Goal: Task Accomplishment & Management: Manage account settings

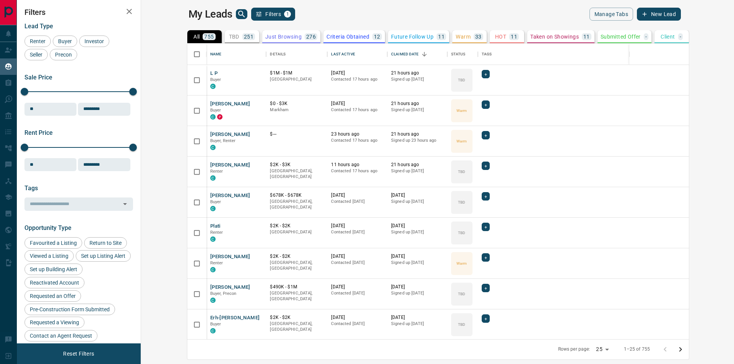
scroll to position [290, 584]
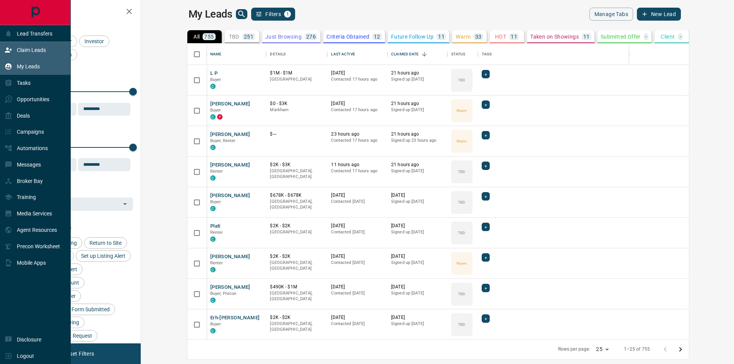
click at [15, 44] on div "Claim Leads" at bounding box center [25, 50] width 41 height 13
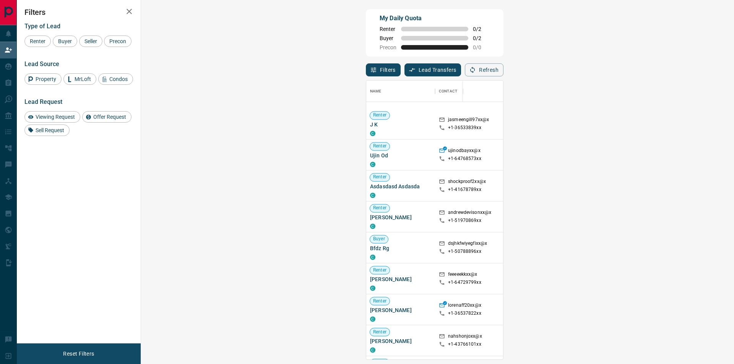
scroll to position [1079, 0]
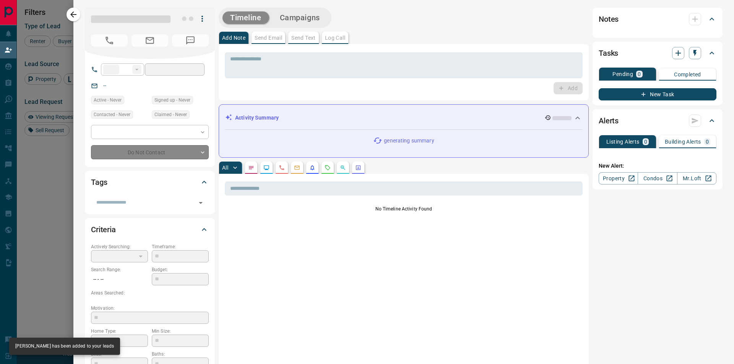
type input "**"
type input "**********"
type input "**"
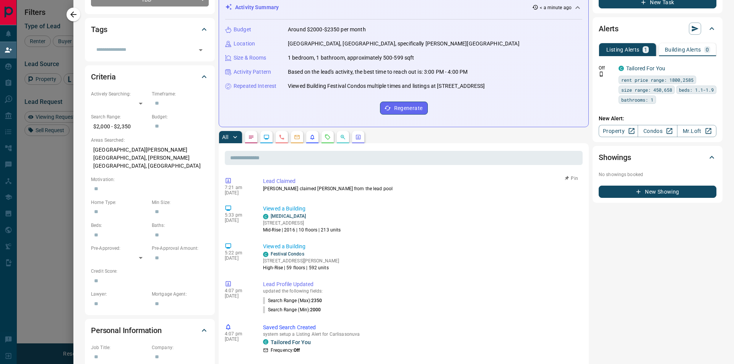
scroll to position [0, 0]
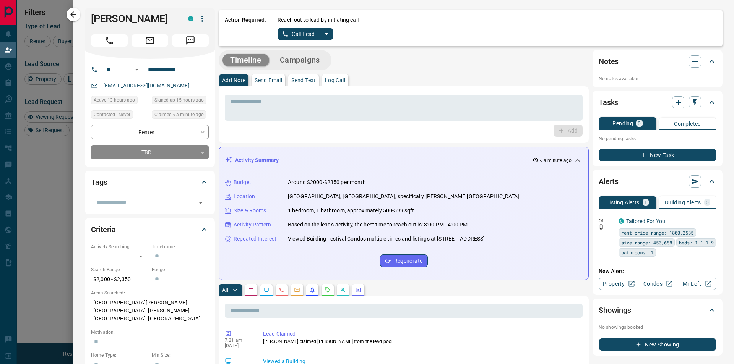
click at [331, 31] on icon "split button" at bounding box center [326, 33] width 9 height 9
click at [307, 55] on li "Log Manual Call" at bounding box center [305, 60] width 47 height 11
click at [297, 30] on button "Log Manual Call" at bounding box center [302, 34] width 50 height 12
click at [300, 36] on button "No" at bounding box center [298, 34] width 13 height 12
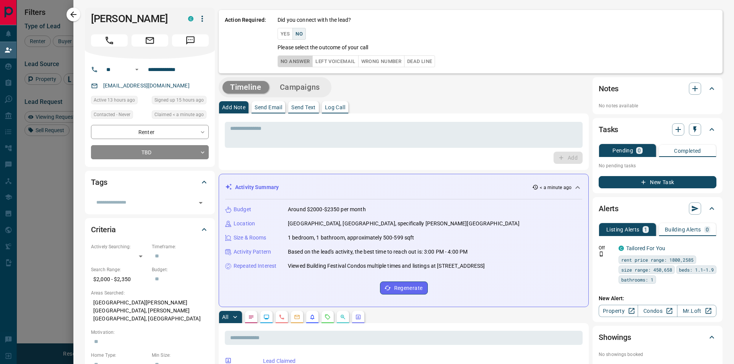
click at [297, 61] on button "No Answer" at bounding box center [294, 61] width 35 height 12
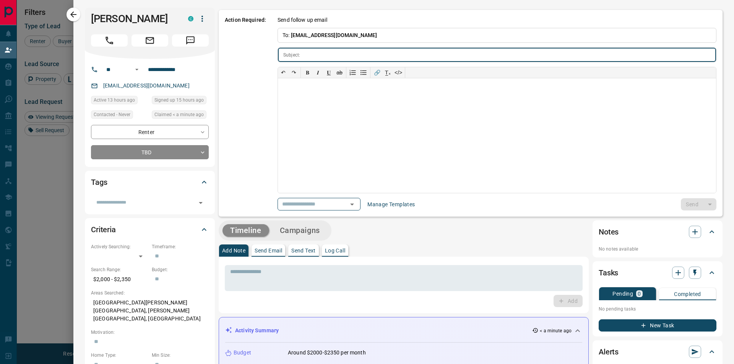
type input "**********"
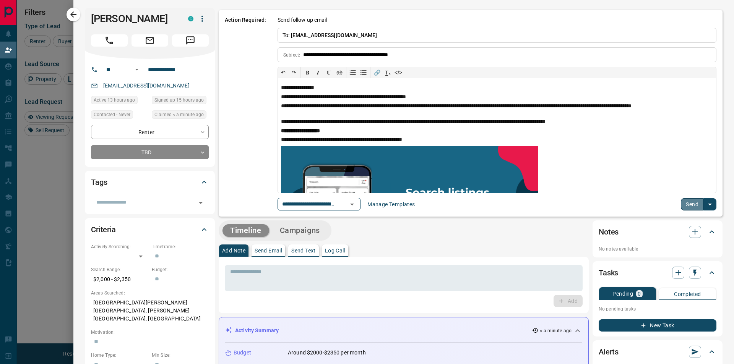
click at [681, 205] on button "Send" at bounding box center [692, 204] width 23 height 12
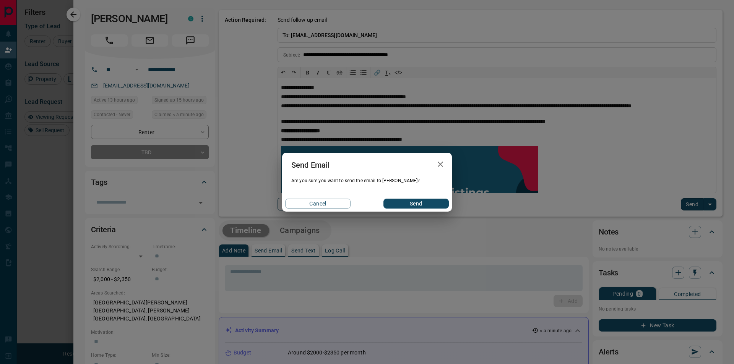
click at [426, 200] on button "Send" at bounding box center [415, 204] width 65 height 10
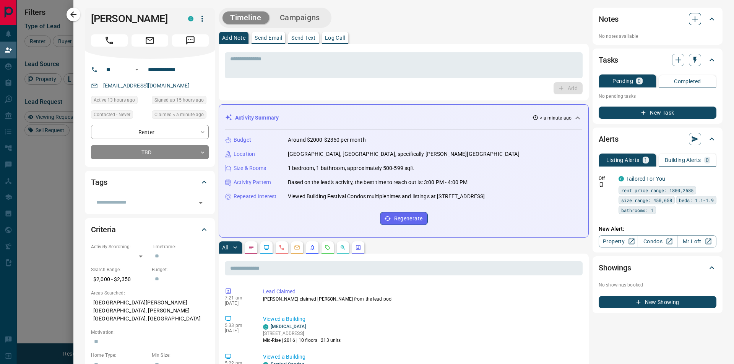
click at [690, 19] on icon "button" at bounding box center [694, 19] width 9 height 9
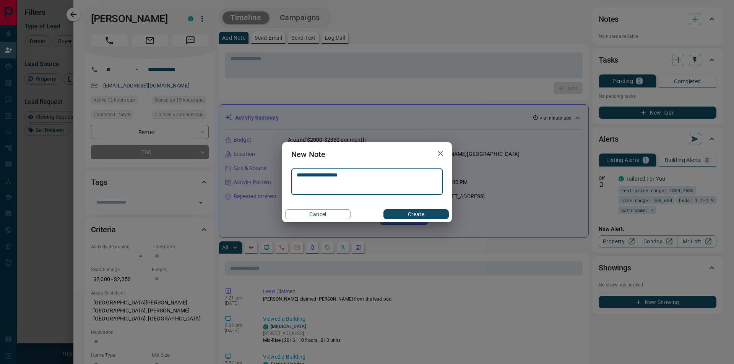
type textarea "**********"
click at [415, 211] on button "Create" at bounding box center [415, 214] width 65 height 10
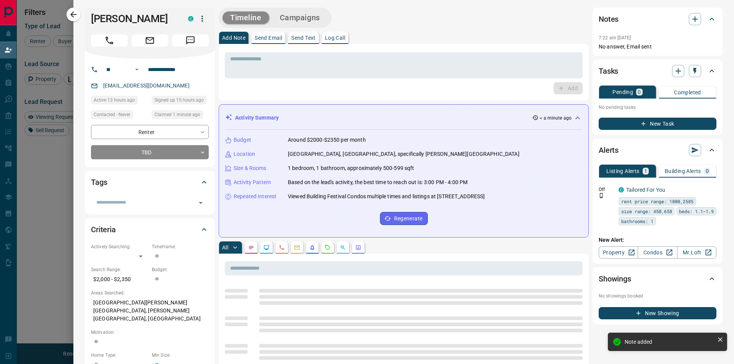
scroll to position [274, 571]
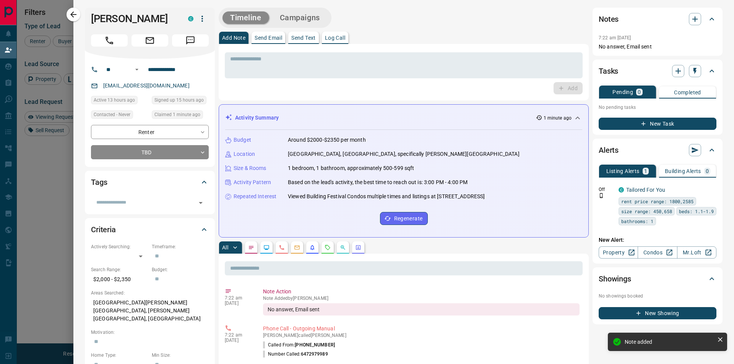
click at [76, 10] on icon "button" at bounding box center [73, 14] width 9 height 9
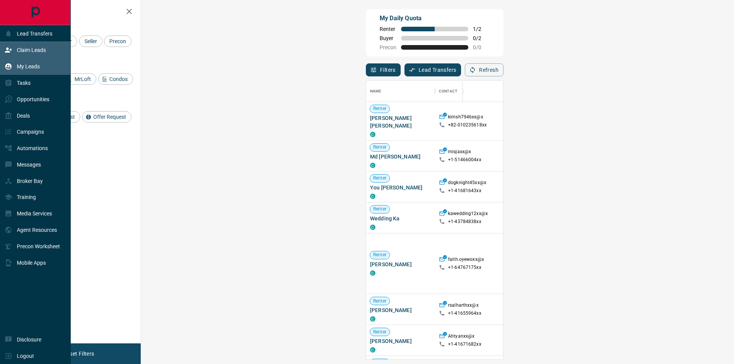
click at [13, 63] on div "My Leads" at bounding box center [22, 66] width 35 height 13
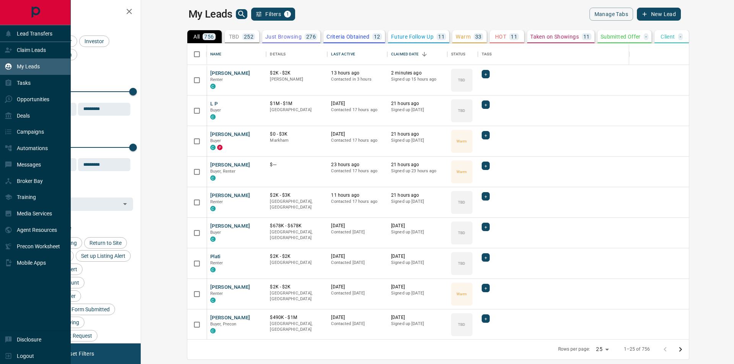
scroll to position [290, 584]
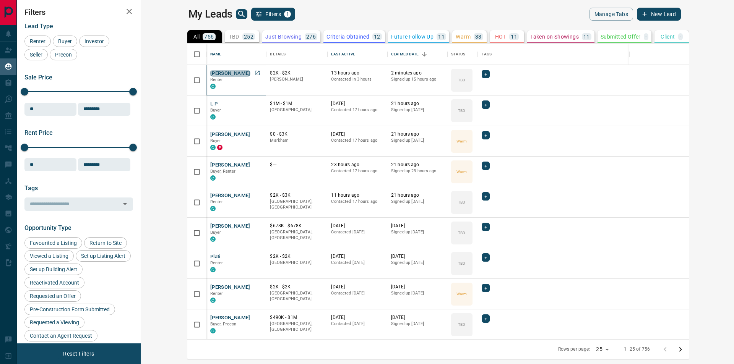
click at [210, 72] on button "[PERSON_NAME]" at bounding box center [230, 73] width 40 height 7
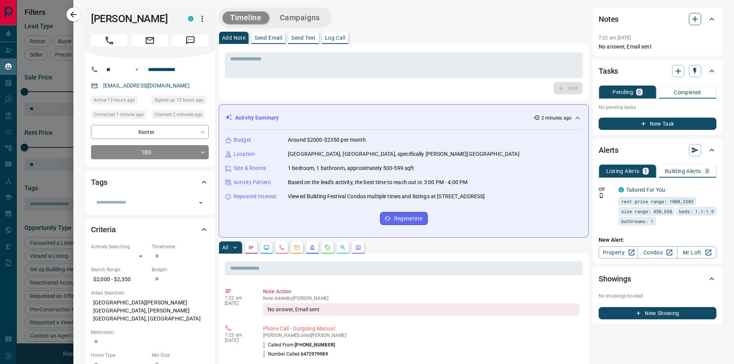
click at [690, 21] on icon "button" at bounding box center [694, 19] width 9 height 9
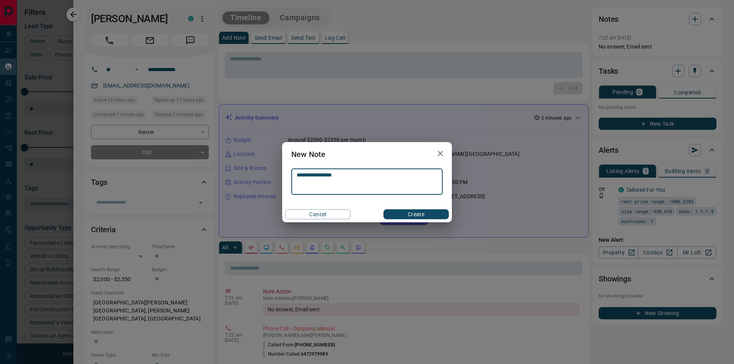
type textarea "**********"
click at [423, 220] on div "Cancel Create" at bounding box center [367, 214] width 170 height 16
click at [424, 215] on button "Create" at bounding box center [415, 214] width 65 height 10
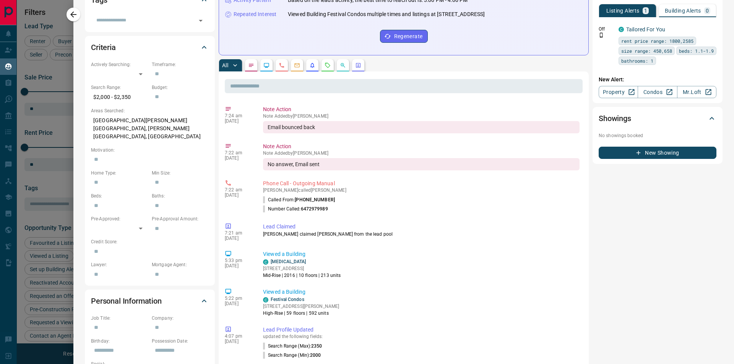
scroll to position [0, 0]
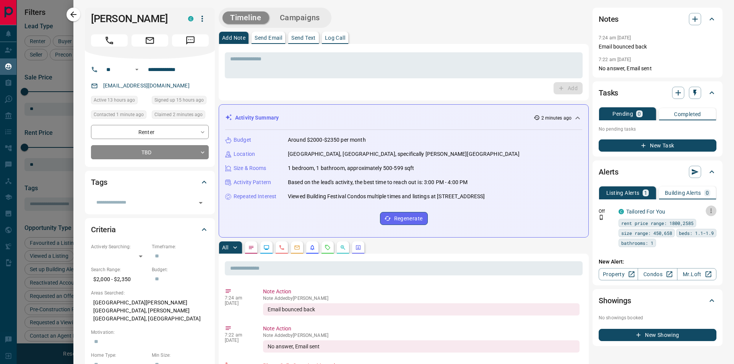
click at [707, 210] on icon "button" at bounding box center [710, 211] width 7 height 7
click at [586, 230] on div at bounding box center [367, 182] width 734 height 364
click at [142, 167] on body "Lead Transfers Claim Leads My Leads Tasks Opportunities Deals Campaigns Automat…" at bounding box center [367, 177] width 734 height 355
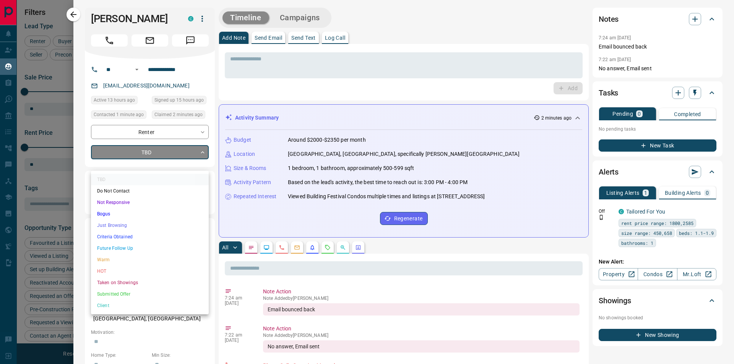
click at [140, 204] on li "Not Responsive" at bounding box center [150, 202] width 118 height 11
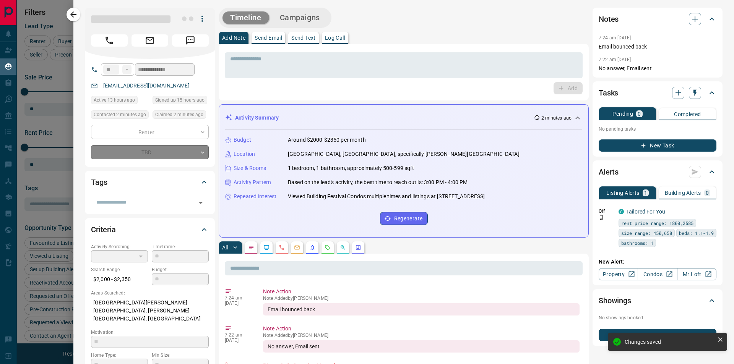
type input "*"
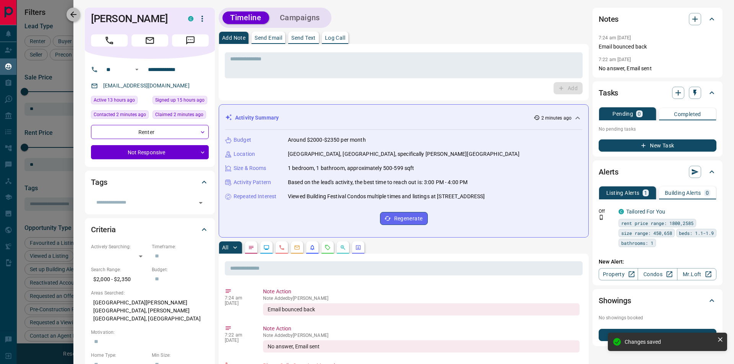
click at [73, 12] on icon "button" at bounding box center [73, 14] width 6 height 6
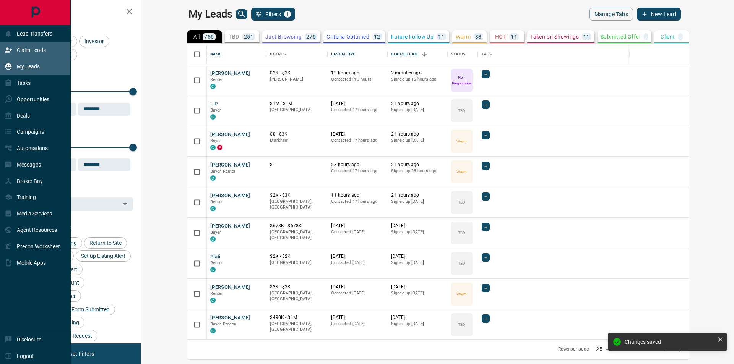
click at [8, 47] on icon at bounding box center [9, 50] width 8 height 8
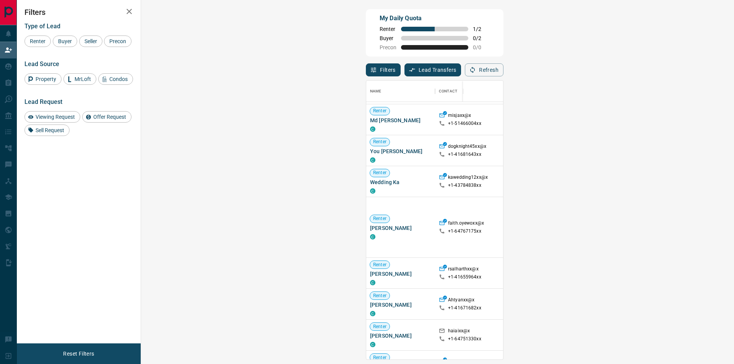
scroll to position [38, 0]
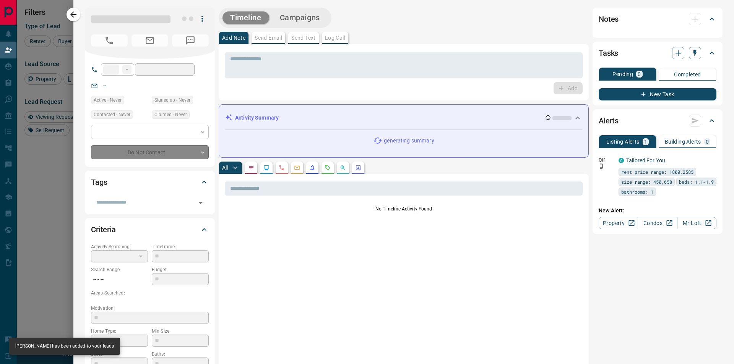
type input "**"
type input "**********"
type input "*"
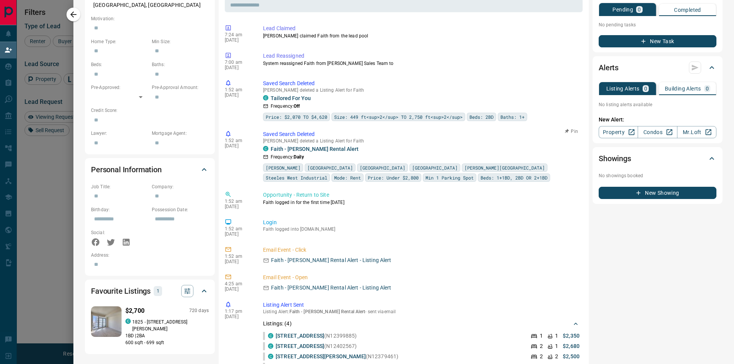
scroll to position [0, 0]
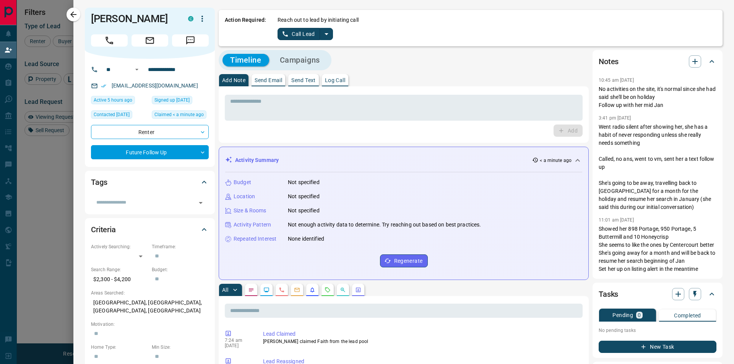
click at [324, 35] on icon "split button" at bounding box center [326, 33] width 9 height 9
click at [303, 61] on li "Log Manual Call" at bounding box center [305, 60] width 47 height 11
click at [303, 34] on button "Log Manual Call" at bounding box center [302, 34] width 50 height 12
click at [303, 34] on button "No" at bounding box center [298, 34] width 13 height 12
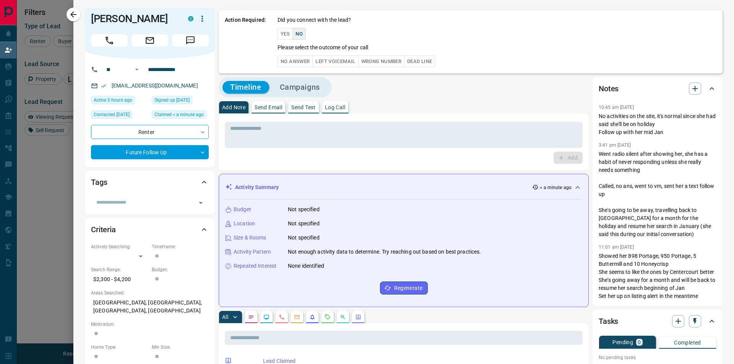
click at [292, 65] on button "No Answer" at bounding box center [294, 61] width 35 height 12
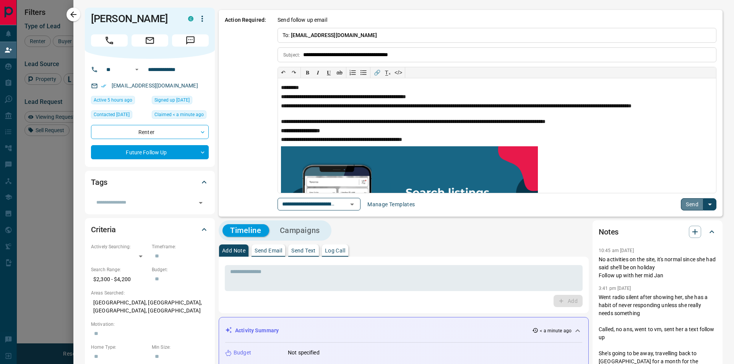
click at [681, 201] on button "Send" at bounding box center [692, 204] width 23 height 12
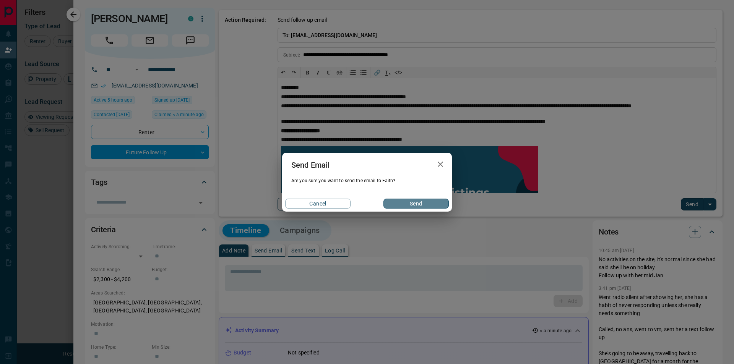
click at [428, 207] on button "Send" at bounding box center [415, 204] width 65 height 10
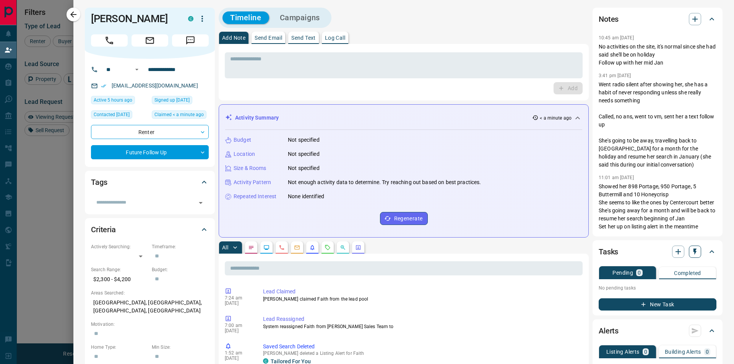
click at [691, 253] on icon "button" at bounding box center [695, 252] width 8 height 8
click at [663, 288] on li "1 Week Follow-Up" at bounding box center [670, 289] width 52 height 11
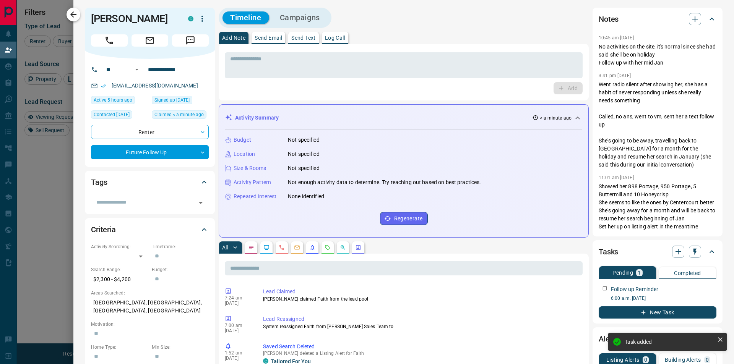
click at [73, 20] on button "button" at bounding box center [74, 15] width 14 height 14
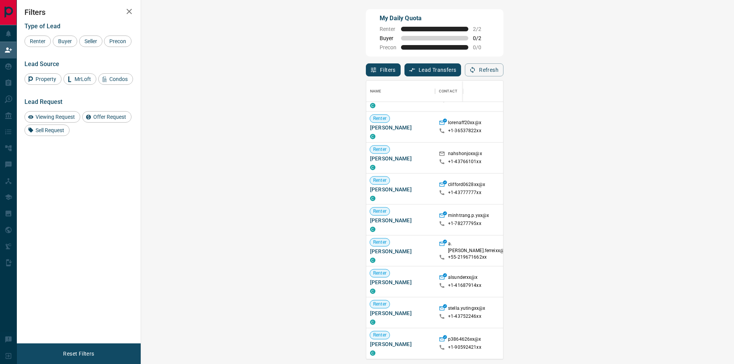
scroll to position [935, 0]
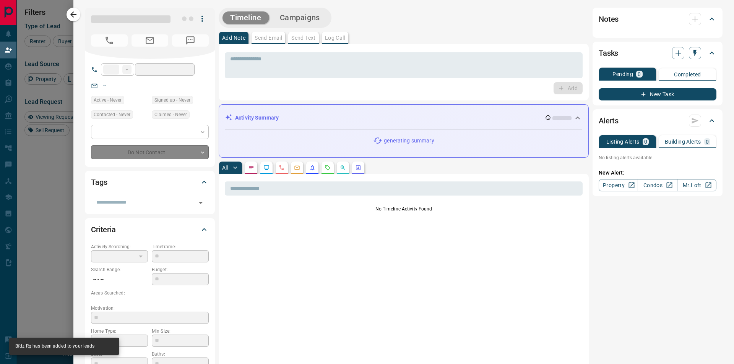
type input "**"
type input "**********"
type input "**"
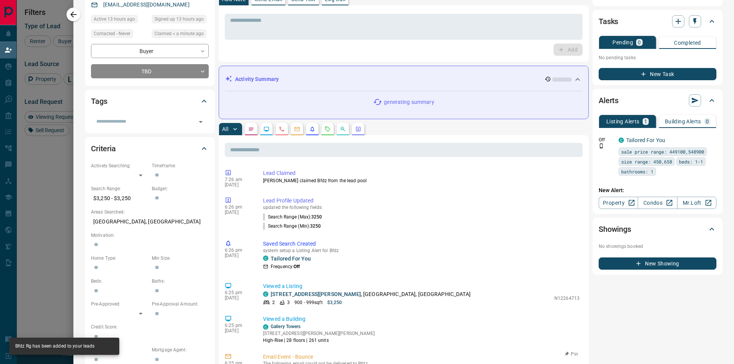
scroll to position [0, 0]
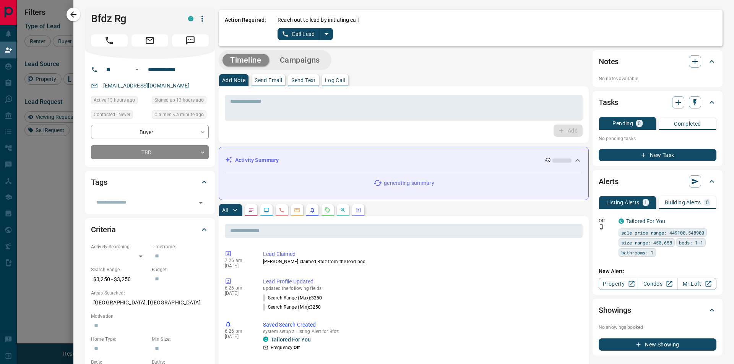
click at [324, 36] on icon "split button" at bounding box center [326, 33] width 9 height 9
click at [291, 61] on li "Log Manual Call" at bounding box center [305, 60] width 47 height 11
click at [302, 37] on button "Log Manual Call" at bounding box center [302, 34] width 50 height 12
click at [288, 34] on button "Yes" at bounding box center [284, 34] width 15 height 12
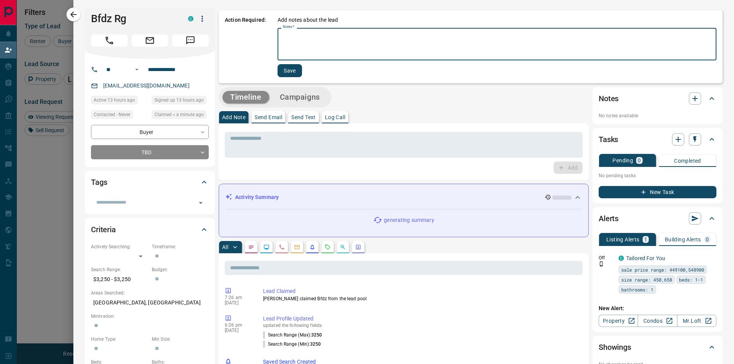
click at [301, 48] on textarea "Notes   *" at bounding box center [497, 44] width 428 height 26
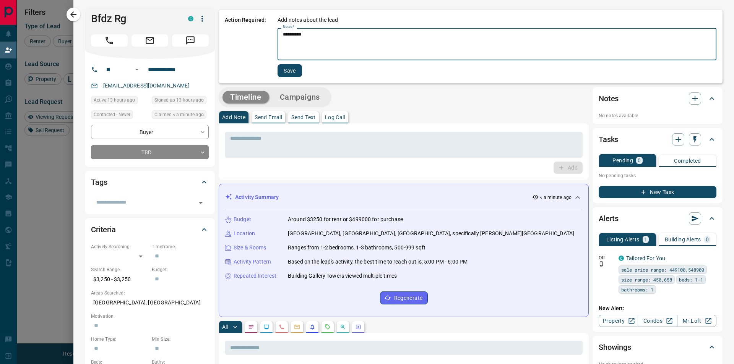
type textarea "**********"
click at [298, 70] on button "Save" at bounding box center [289, 70] width 24 height 13
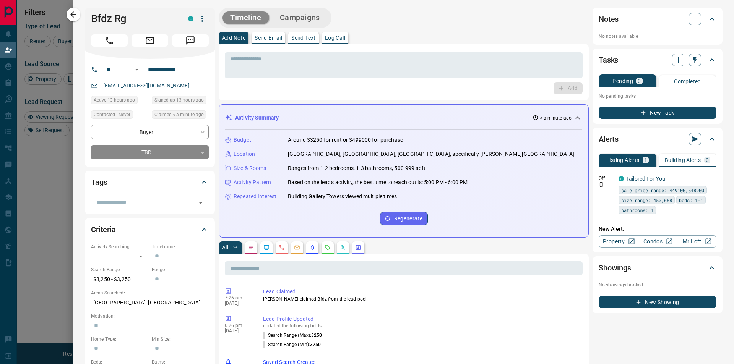
click at [73, 11] on icon "button" at bounding box center [73, 14] width 9 height 9
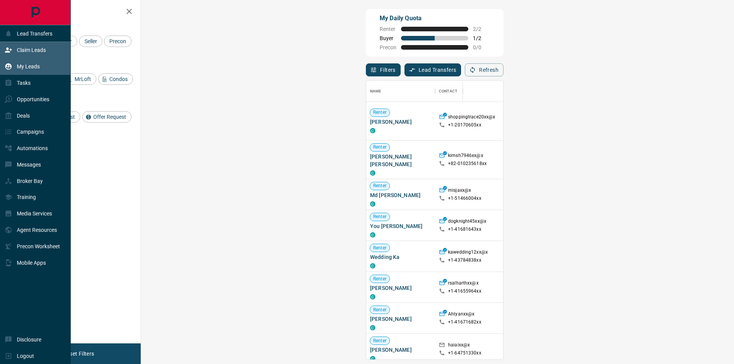
click at [9, 68] on icon at bounding box center [9, 67] width 8 height 8
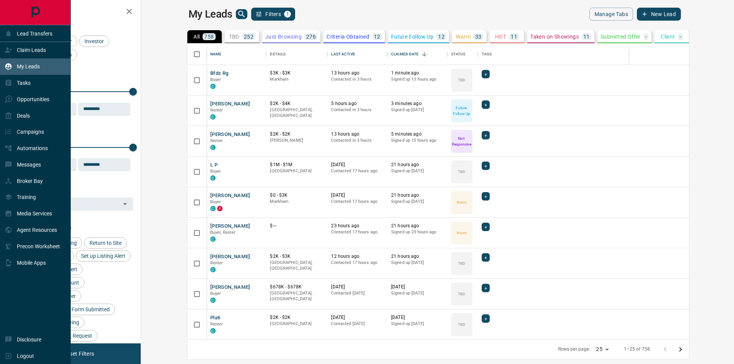
scroll to position [290, 584]
click at [33, 83] on div "Tasks" at bounding box center [35, 83] width 71 height 16
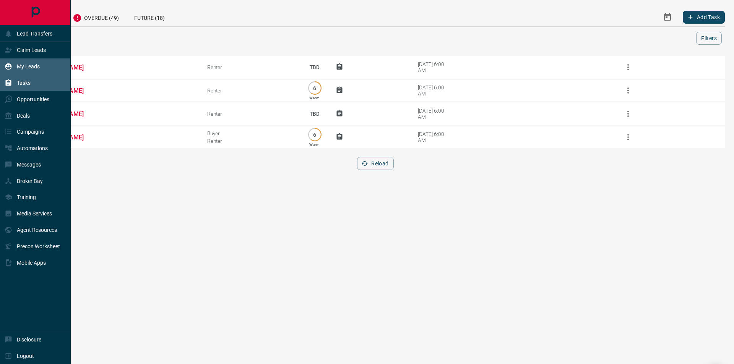
click at [33, 71] on div "My Leads" at bounding box center [22, 66] width 35 height 13
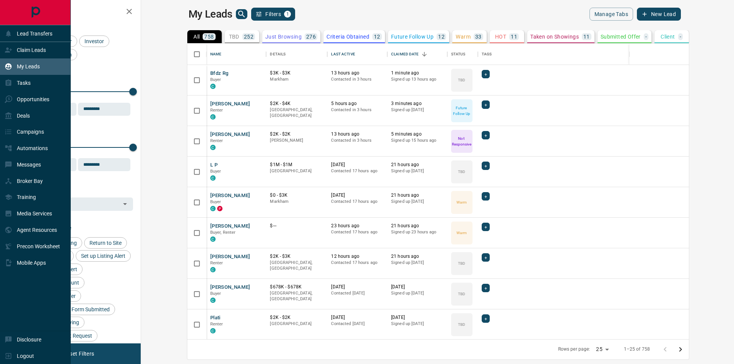
scroll to position [290, 584]
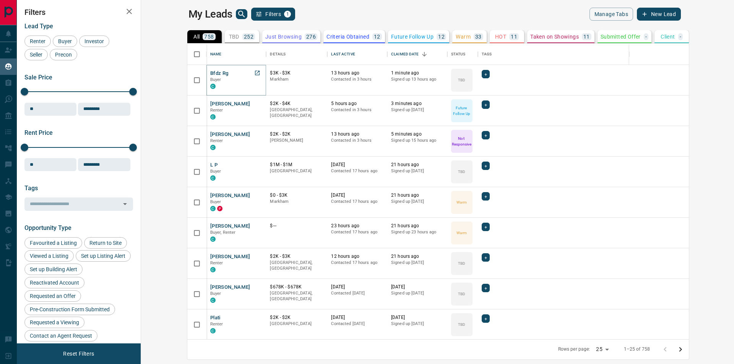
click at [210, 71] on button "Bfdz Rg" at bounding box center [219, 73] width 18 height 7
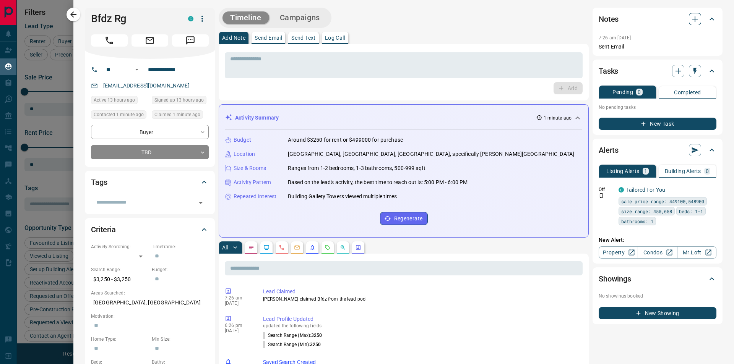
click at [693, 19] on icon "button" at bounding box center [694, 19] width 9 height 9
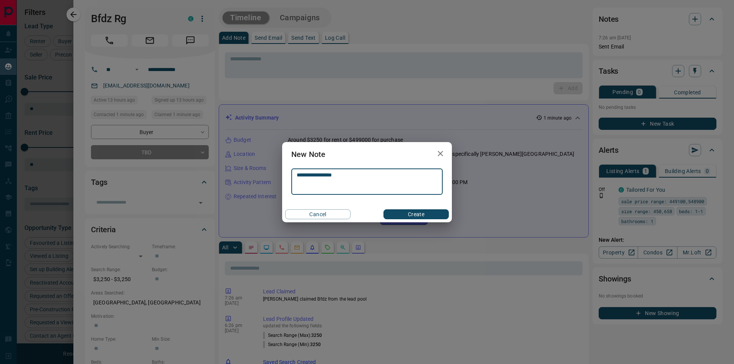
type textarea "**********"
click at [385, 216] on button "Create" at bounding box center [415, 214] width 65 height 10
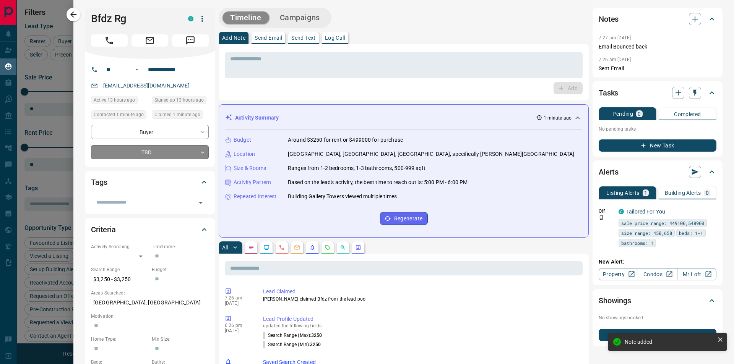
click at [149, 148] on body "Lead Transfers Claim Leads My Leads Tasks Opportunities Deals Campaigns Automat…" at bounding box center [367, 177] width 734 height 355
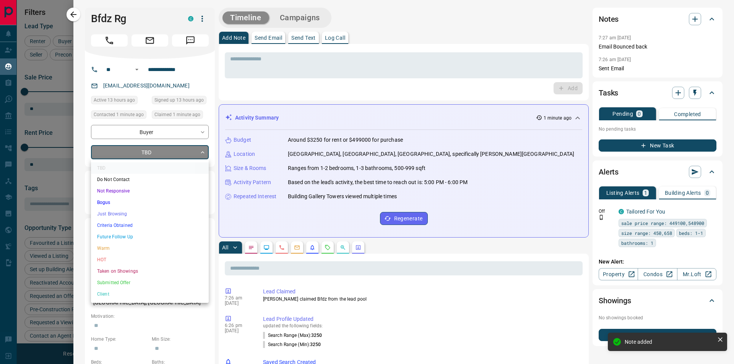
click at [117, 192] on li "Not Responsive" at bounding box center [150, 190] width 118 height 11
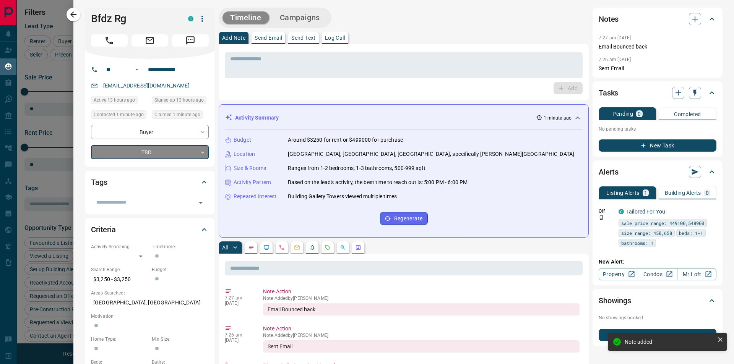
type input "*"
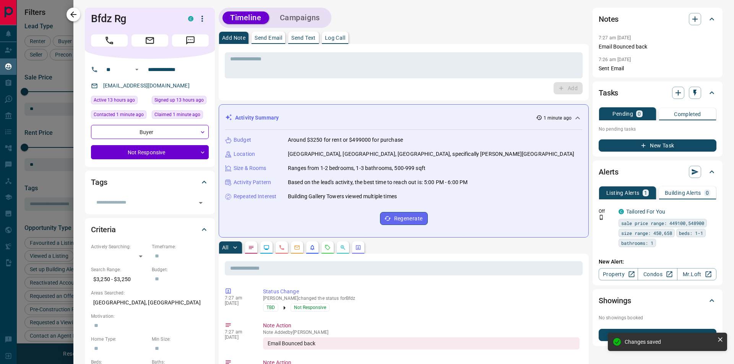
click at [71, 16] on icon "button" at bounding box center [73, 14] width 9 height 9
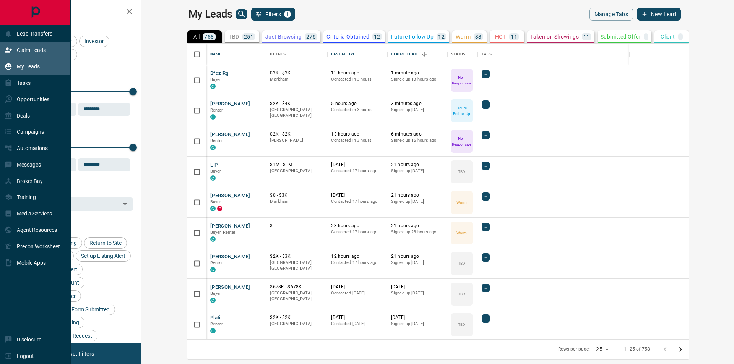
click at [10, 49] on icon at bounding box center [9, 50] width 8 height 8
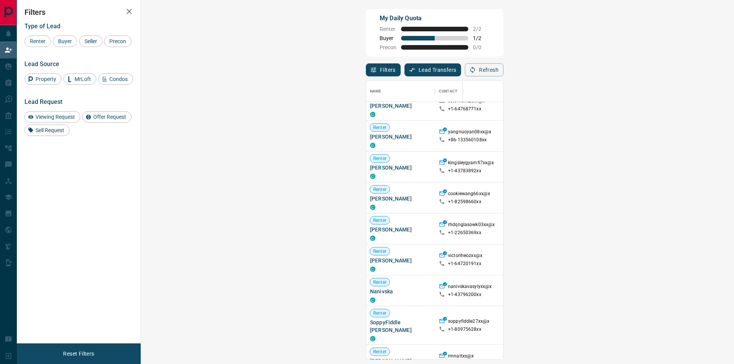
scroll to position [15397, 0]
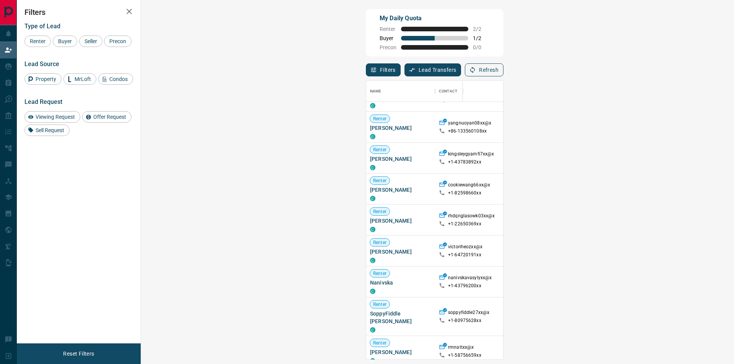
click at [503, 69] on button "Refresh" at bounding box center [484, 69] width 39 height 13
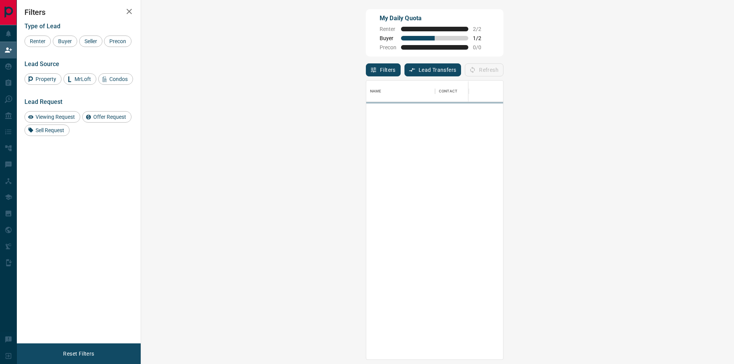
scroll to position [274, 571]
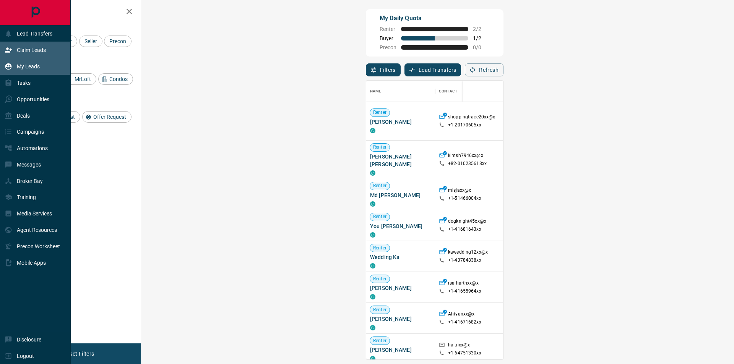
click at [12, 68] on icon at bounding box center [9, 67] width 8 height 8
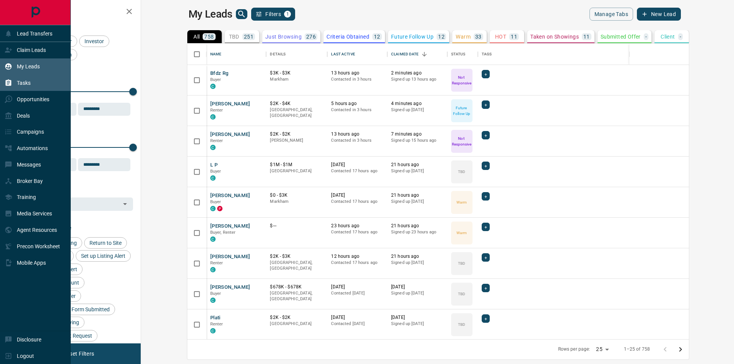
scroll to position [290, 584]
click at [28, 81] on p "Tasks" at bounding box center [24, 83] width 14 height 6
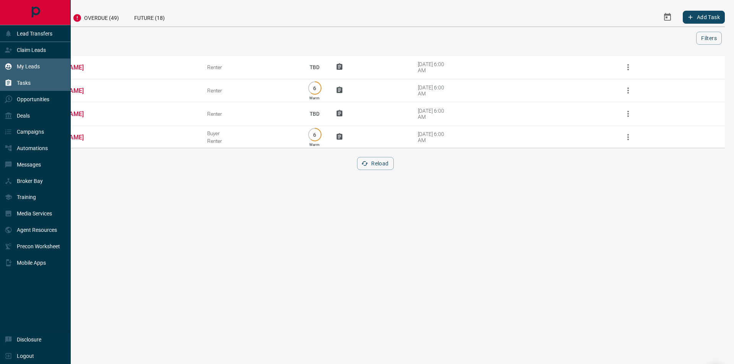
click at [16, 67] on div "My Leads" at bounding box center [22, 66] width 35 height 13
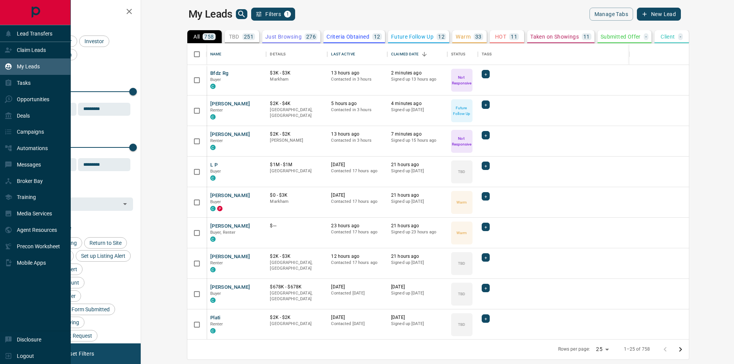
scroll to position [290, 584]
